Goal: Transaction & Acquisition: Obtain resource

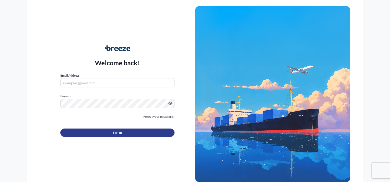
type input "[PERSON_NAME][EMAIL_ADDRESS][DOMAIN_NAME]"
click at [133, 133] on button "Sign In" at bounding box center [117, 133] width 114 height 8
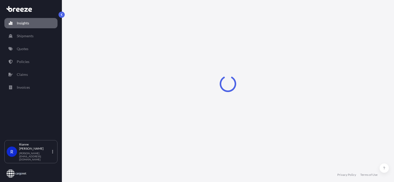
select select "2025"
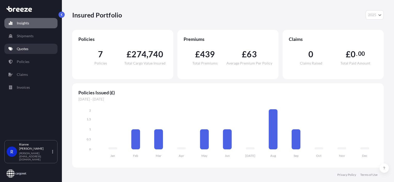
click at [24, 50] on p "Quotes" at bounding box center [23, 48] width 12 height 5
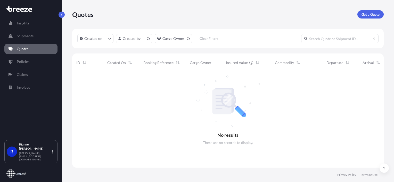
scroll to position [95, 307]
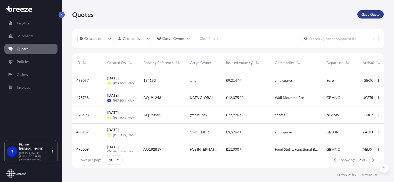
click at [370, 11] on link "Get a Quote" at bounding box center [370, 14] width 26 height 8
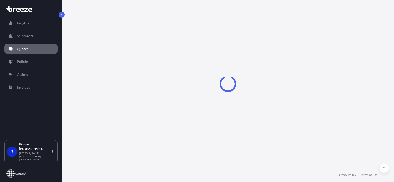
select select "Road"
select select "Sea"
select select "1"
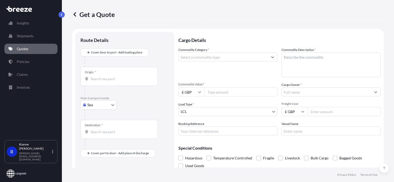
scroll to position [8, 0]
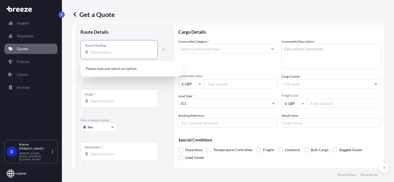
click at [102, 53] on input "Place of loading" at bounding box center [120, 52] width 61 height 5
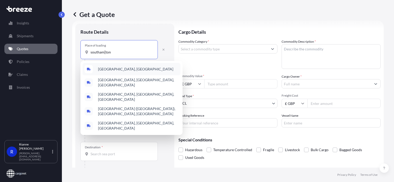
click at [115, 67] on span "[GEOGRAPHIC_DATA], [GEOGRAPHIC_DATA]" at bounding box center [135, 69] width 75 height 5
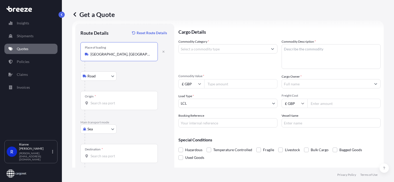
type input "[GEOGRAPHIC_DATA], [GEOGRAPHIC_DATA]"
click at [100, 101] on input "Origin *" at bounding box center [120, 103] width 61 height 5
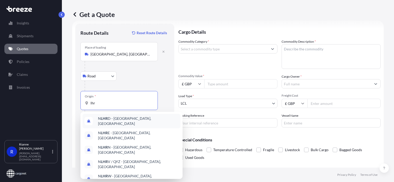
type input "lhr"
click at [160, 80] on div "Road Road Rail" at bounding box center [124, 76] width 89 height 9
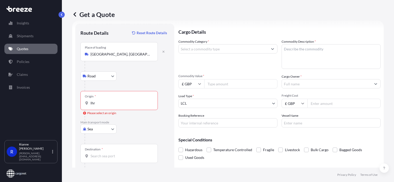
click at [91, 130] on body "0 options available. 5 options available. 0 options available. 10 options avail…" at bounding box center [197, 91] width 394 height 182
click at [94, 149] on span "Air" at bounding box center [92, 151] width 5 height 5
select select "Air"
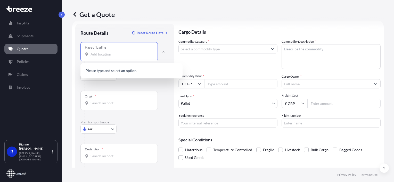
click at [109, 54] on input "Place of loading" at bounding box center [120, 54] width 61 height 5
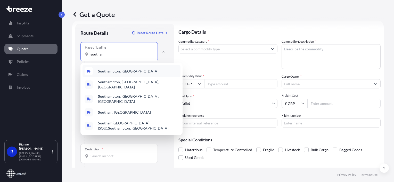
click at [111, 73] on b "Southam" at bounding box center [105, 71] width 14 height 4
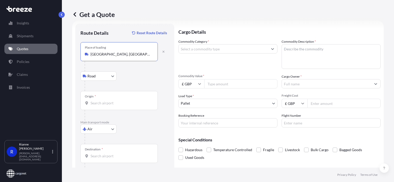
type input "[GEOGRAPHIC_DATA], [GEOGRAPHIC_DATA]"
click at [104, 104] on input "Origin *" at bounding box center [120, 103] width 61 height 5
type input "GBLHR - Heathrow Apt/[GEOGRAPHIC_DATA], [GEOGRAPHIC_DATA]"
click at [100, 157] on input "Destination *" at bounding box center [120, 156] width 61 height 5
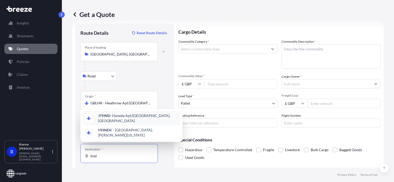
click at [120, 122] on span "JP HND - Haneda Apt/[GEOGRAPHIC_DATA], [GEOGRAPHIC_DATA]" at bounding box center [138, 118] width 80 height 10
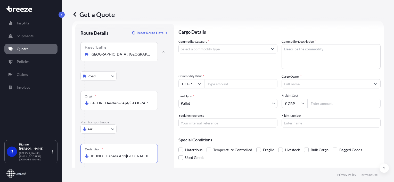
type input "JPHND - Haneda Apt/[GEOGRAPHIC_DATA], [GEOGRAPHIC_DATA]"
click at [221, 48] on input "Commodity Category *" at bounding box center [222, 48] width 89 height 9
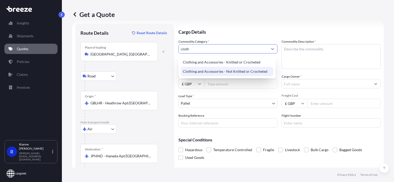
click at [254, 71] on div "Clothing and Accessories - Not Knitted or Crocheted" at bounding box center [227, 71] width 92 height 9
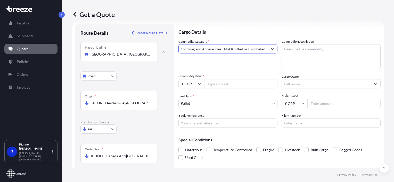
type input "Clothing and Accessories - Not Knitted or Crocheted"
click at [305, 52] on textarea "Commodity Description *" at bounding box center [330, 56] width 99 height 25
type textarea "N"
type textarea "HANDBAGS"
click at [241, 83] on input "Commodity Value *" at bounding box center [240, 83] width 73 height 9
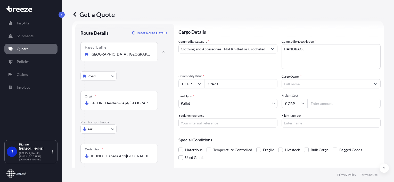
type input "19470"
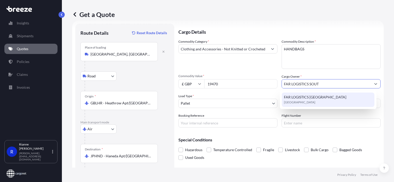
click at [335, 96] on span "FAR LOGISTICS [GEOGRAPHIC_DATA]" at bounding box center [315, 97] width 62 height 5
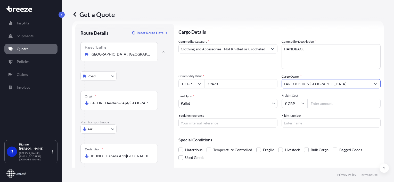
type input "FAR LOGISTICS [GEOGRAPHIC_DATA]"
click at [231, 100] on body "3 options available. 0 options available. 2 options available. 0 options availa…" at bounding box center [197, 91] width 394 height 182
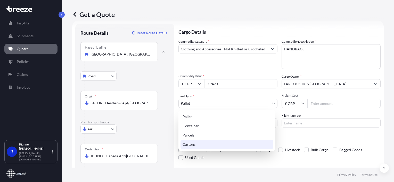
click at [212, 143] on div "Cartons" at bounding box center [226, 144] width 93 height 9
select select "4"
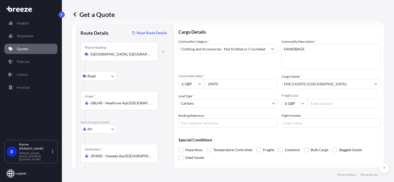
click at [316, 105] on input "Freight Cost" at bounding box center [343, 103] width 73 height 9
click at [195, 125] on input "Booking Reference" at bounding box center [227, 122] width 99 height 9
type input "AQ194279"
click at [334, 105] on input "Freight Cost" at bounding box center [343, 103] width 73 height 9
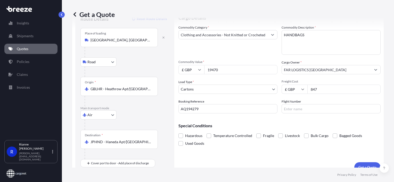
scroll to position [30, 0]
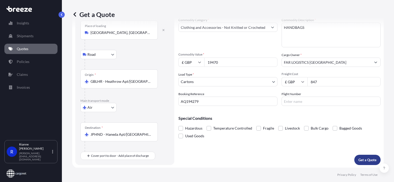
type input "847"
click at [362, 162] on p "Get a Quote" at bounding box center [367, 160] width 18 height 5
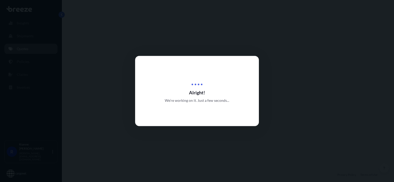
select select "Road"
select select "Air"
select select "4"
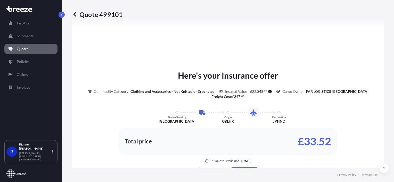
scroll to position [227, 0]
